Goal: Transaction & Acquisition: Book appointment/travel/reservation

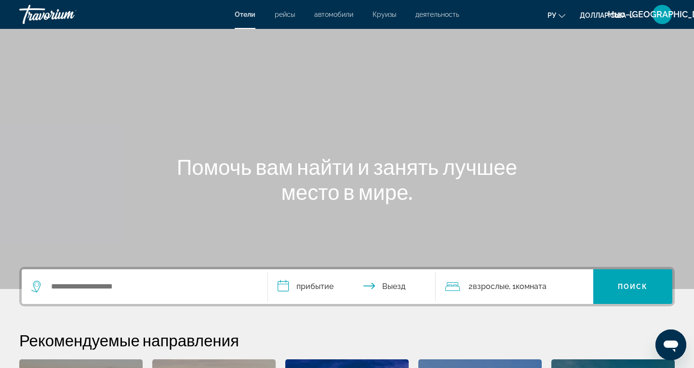
click at [434, 17] on font "деятельность" at bounding box center [437, 15] width 44 height 8
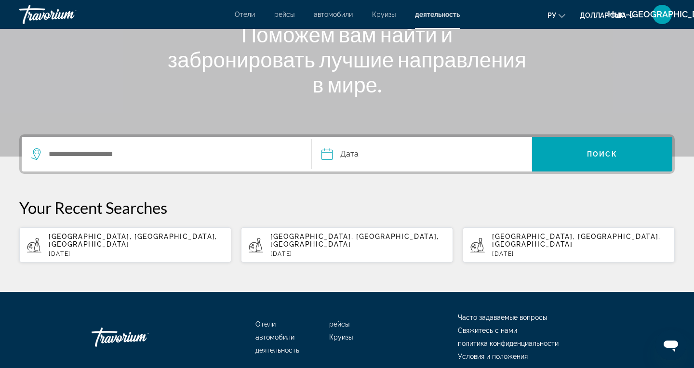
scroll to position [132, 0]
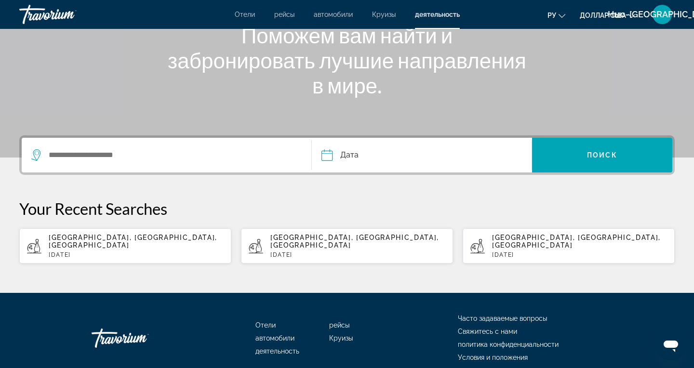
click at [98, 254] on app-activities-recent-search "Paris, Île-de-France, France Sat, 20 Sep" at bounding box center [125, 245] width 212 height 35
type input "**********"
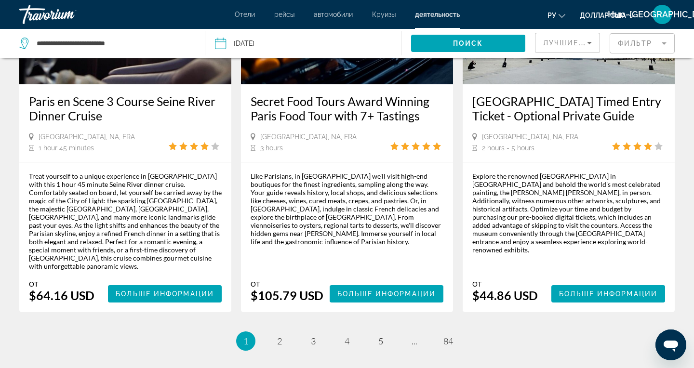
scroll to position [1504, 0]
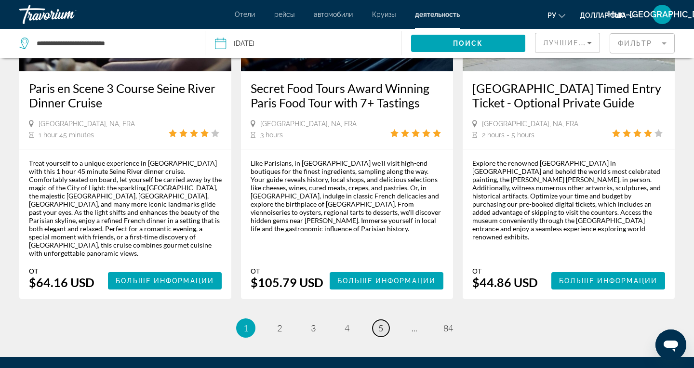
click at [380, 323] on span "5" at bounding box center [380, 328] width 5 height 11
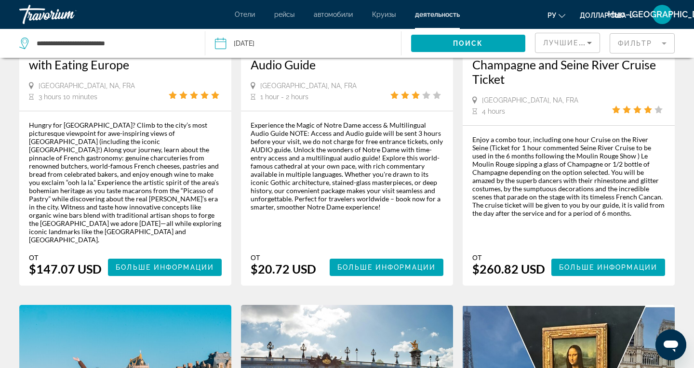
scroll to position [1047, 0]
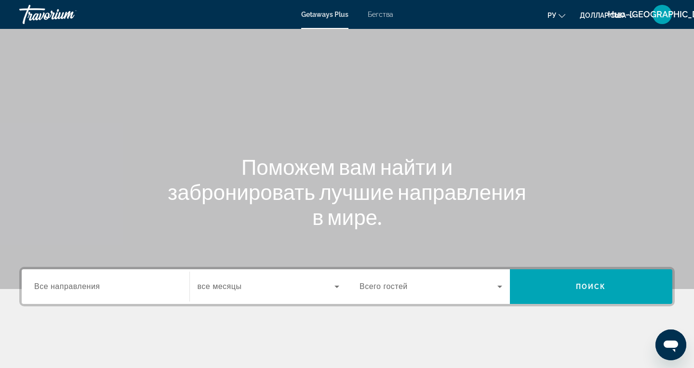
click at [381, 18] on font "Бегства" at bounding box center [381, 15] width 26 height 8
click at [72, 290] on span "Все направления" at bounding box center [67, 286] width 66 height 8
click at [72, 290] on input "Destination Все направления" at bounding box center [105, 287] width 143 height 12
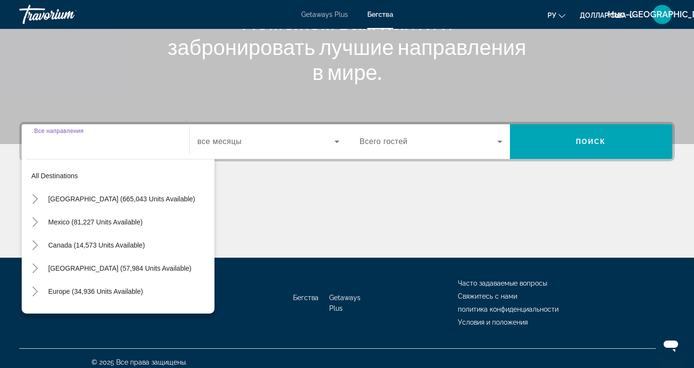
scroll to position [153, 0]
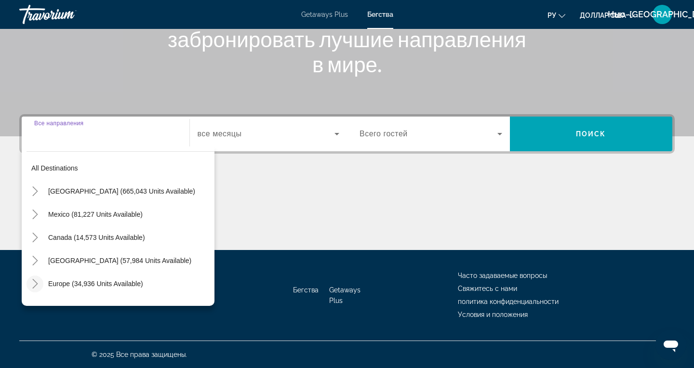
click at [33, 291] on mat-icon "Toggle Europe (34,936 units available)" at bounding box center [34, 284] width 17 height 17
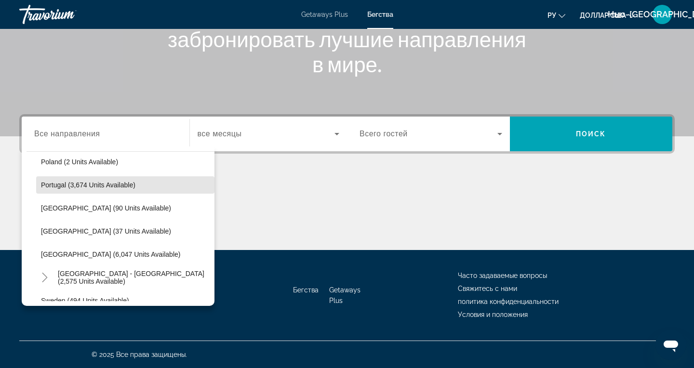
scroll to position [459, 0]
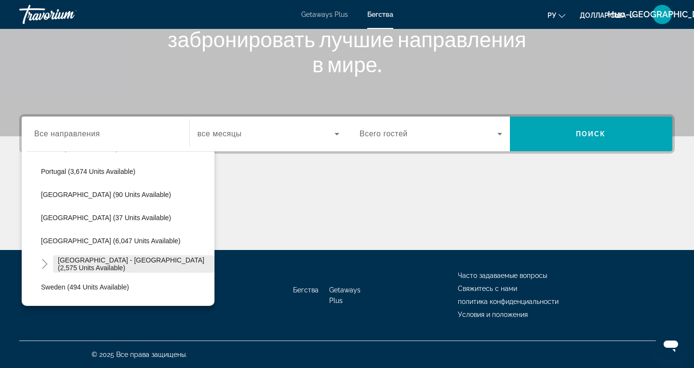
click at [168, 269] on span "Search widget" at bounding box center [133, 263] width 161 height 23
type input "**********"
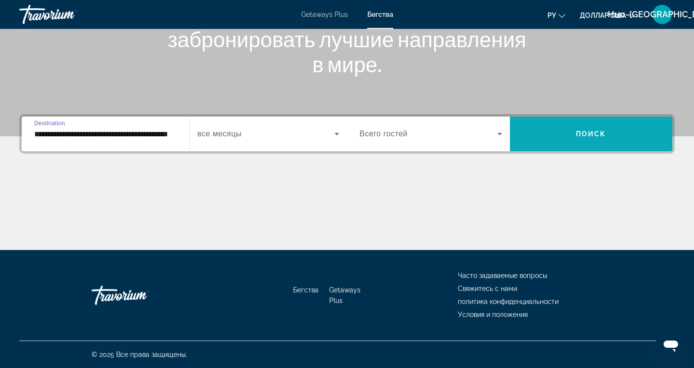
click at [578, 134] on span "Поиск" at bounding box center [591, 134] width 30 height 8
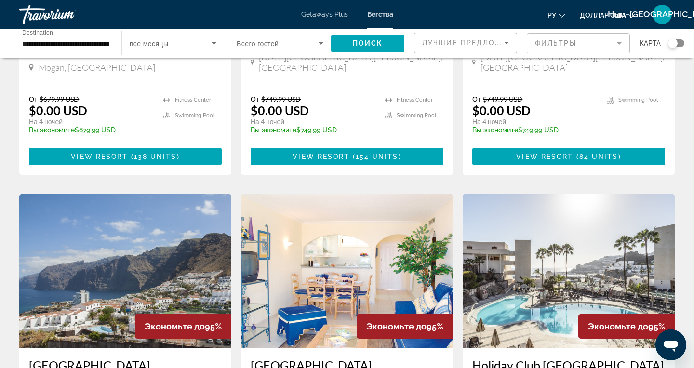
scroll to position [251, 0]
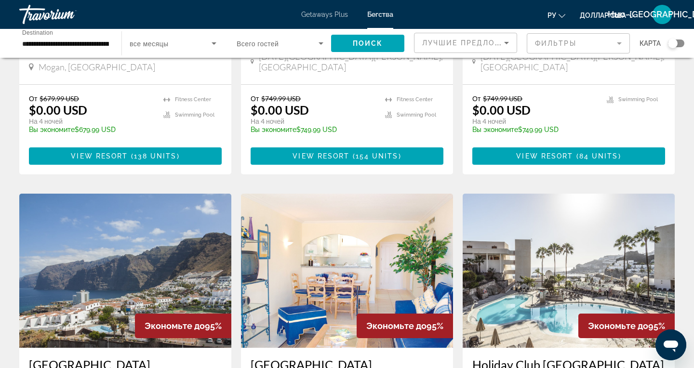
click at [185, 314] on div "Экономьте до 95%" at bounding box center [183, 326] width 96 height 25
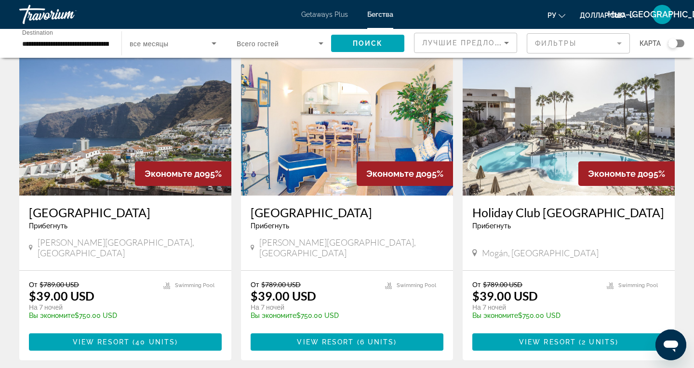
scroll to position [403, 0]
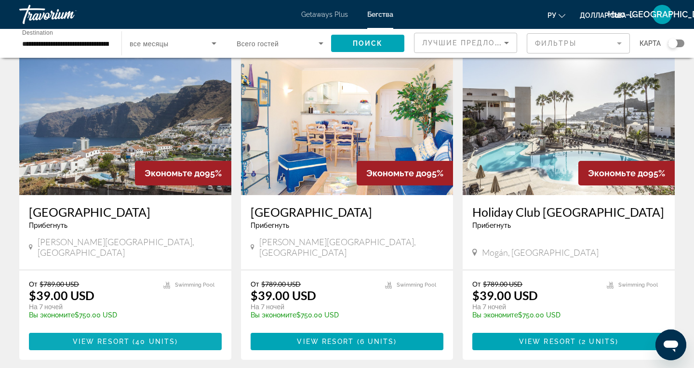
click at [134, 338] on span "( 40 units )" at bounding box center [154, 342] width 48 height 8
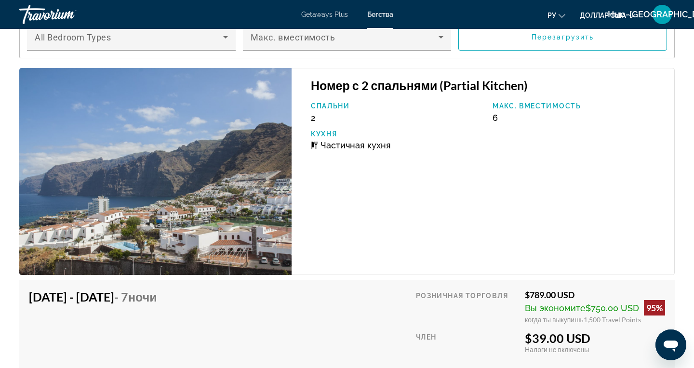
scroll to position [1642, 0]
